Goal: Complete application form: Complete application form

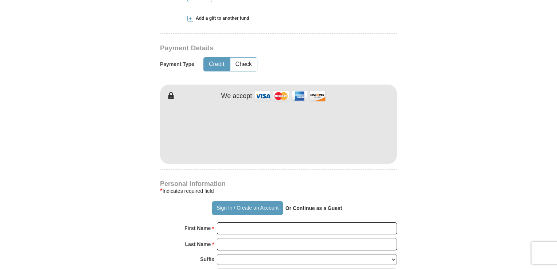
scroll to position [364, 0]
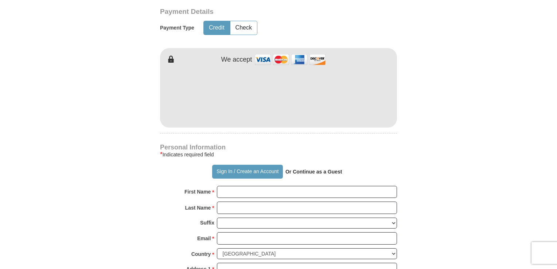
click at [311, 171] on strong "Or Continue as a Guest" at bounding box center [313, 172] width 57 height 6
click at [308, 172] on strong "Or Continue as a Guest" at bounding box center [313, 172] width 57 height 6
click at [316, 172] on strong "Or Continue as a Guest" at bounding box center [313, 172] width 57 height 6
click at [224, 192] on input "First Name *" at bounding box center [307, 192] width 180 height 12
type input "[PERSON_NAME]"
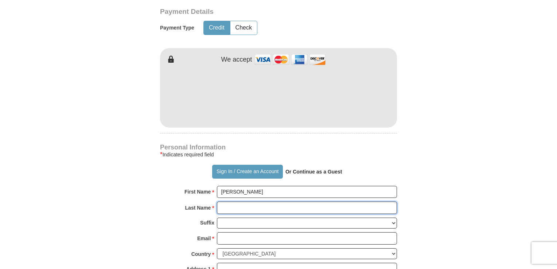
click at [222, 207] on input "Last Name *" at bounding box center [307, 207] width 180 height 12
type input "Gorse"
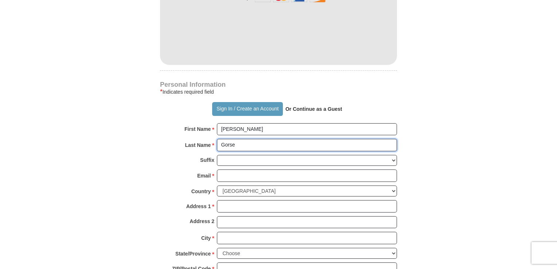
scroll to position [437, 0]
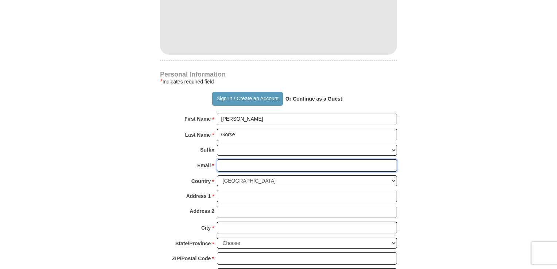
click at [221, 164] on input "Email *" at bounding box center [307, 165] width 180 height 12
type input "[EMAIL_ADDRESS][DOMAIN_NAME]"
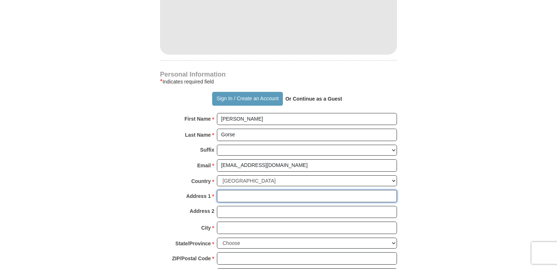
click at [224, 196] on input "Address 1 *" at bounding box center [307, 196] width 180 height 12
type input "19023 [GEOGRAPHIC_DATA]"
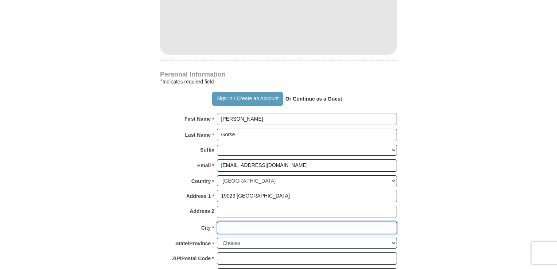
click at [220, 227] on input "City *" at bounding box center [307, 228] width 180 height 12
type input "[GEOGRAPHIC_DATA]"
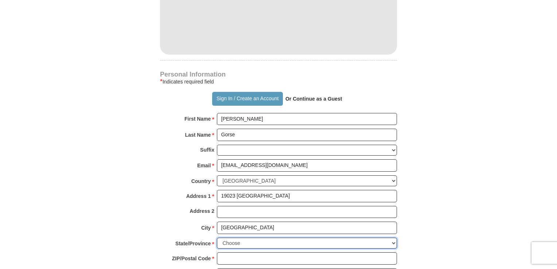
click at [223, 240] on select "Choose [US_STATE] [US_STATE] [US_STATE] [US_STATE] [US_STATE] Armed Forces Amer…" at bounding box center [307, 243] width 180 height 11
select select "NC"
click at [217, 238] on select "Choose [US_STATE] [US_STATE] [US_STATE] [US_STATE] [US_STATE] Armed Forces Amer…" at bounding box center [307, 243] width 180 height 11
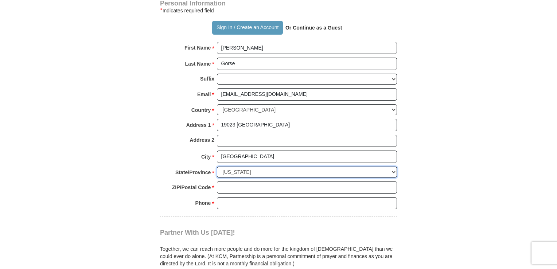
scroll to position [510, 0]
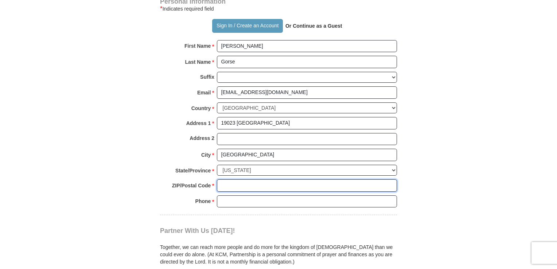
click at [219, 181] on input "ZIP/Postal Code *" at bounding box center [307, 185] width 180 height 12
type input "27517"
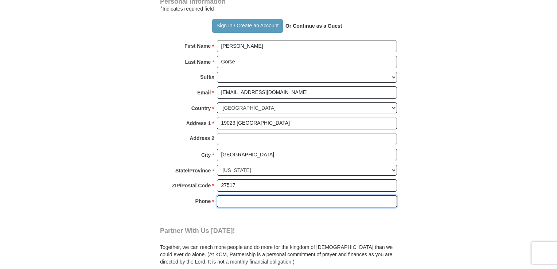
click at [223, 199] on input "Phone * *" at bounding box center [307, 201] width 180 height 12
type input "9199146342"
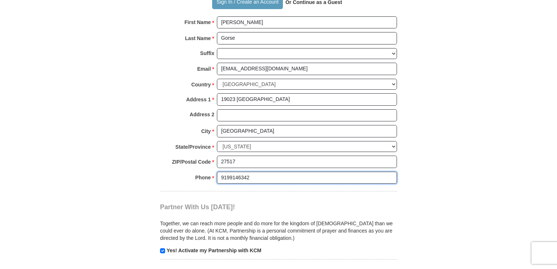
scroll to position [547, 0]
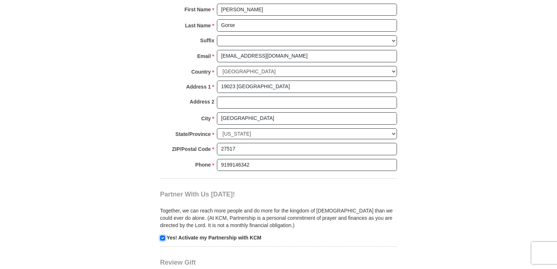
click at [160, 236] on input "checkbox" at bounding box center [162, 237] width 5 height 5
checkbox input "false"
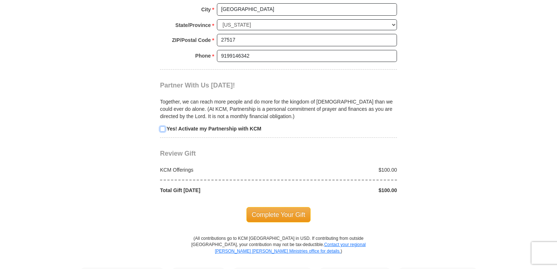
scroll to position [656, 0]
click at [267, 207] on span "Complete Your Gift" at bounding box center [278, 214] width 64 height 15
